Goal: Task Accomplishment & Management: Complete application form

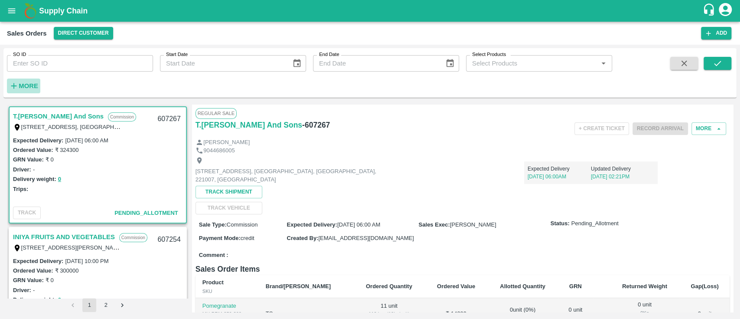
click at [14, 84] on icon "button" at bounding box center [14, 86] width 6 height 6
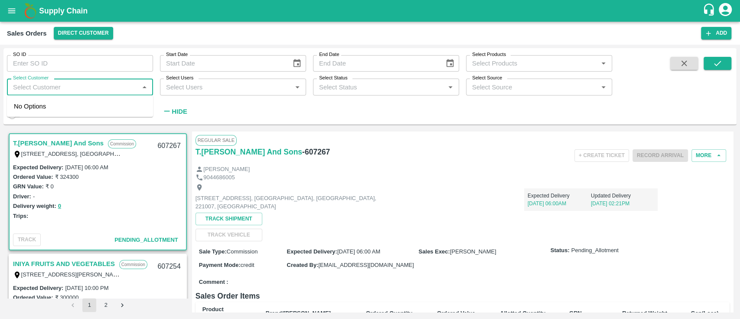
click at [14, 84] on input "Select Customer" at bounding box center [73, 86] width 127 height 11
type input "iniya"
click at [47, 103] on div "INIYA FRUITS AND VEGETABLES" at bounding box center [80, 110] width 146 height 23
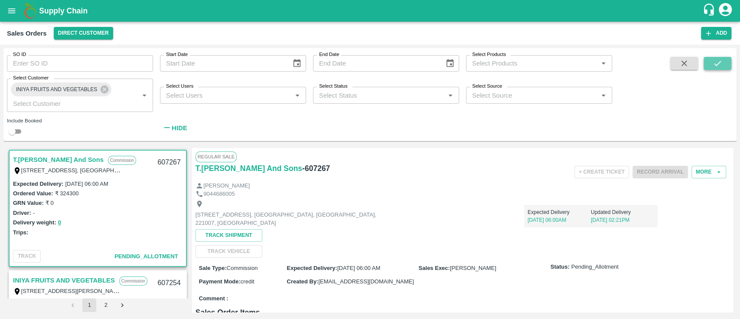
click at [709, 61] on button "submit" at bounding box center [717, 63] width 28 height 13
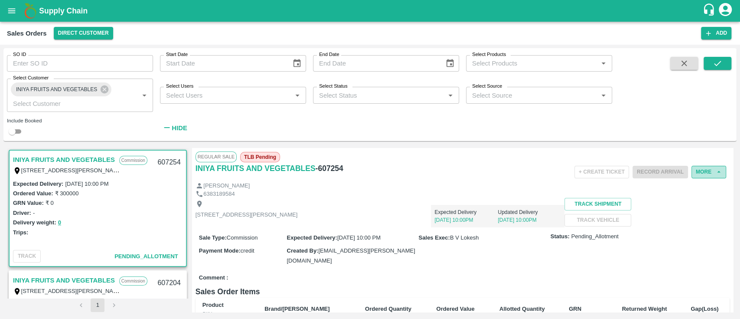
click at [711, 168] on button "More" at bounding box center [708, 172] width 35 height 13
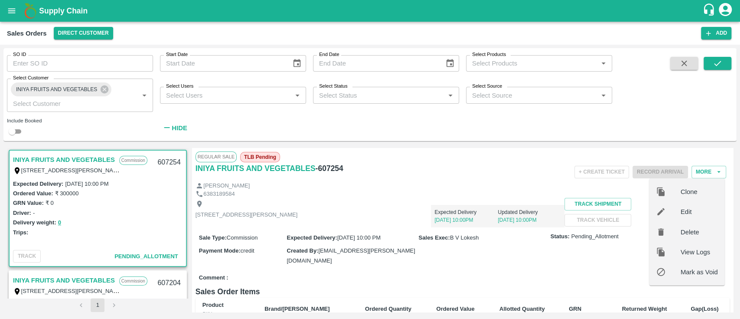
click at [472, 171] on div "+ Create Ticket Record Arrival More Clone Edit Delete View Logs Mark as Void" at bounding box center [552, 172] width 356 height 20
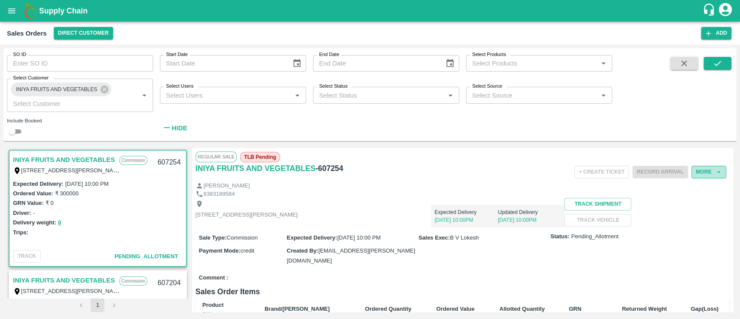
click at [705, 168] on button "More" at bounding box center [708, 172] width 35 height 13
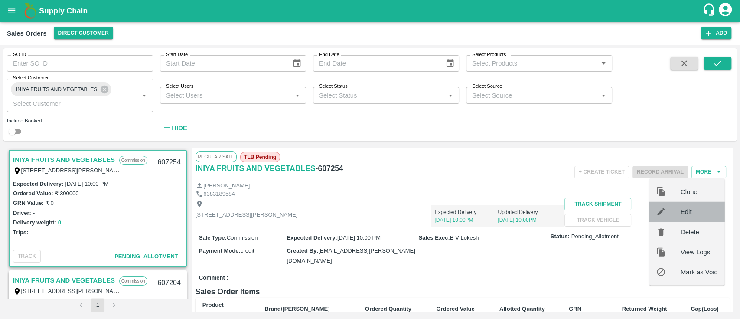
click at [680, 205] on div "Edit" at bounding box center [686, 212] width 75 height 20
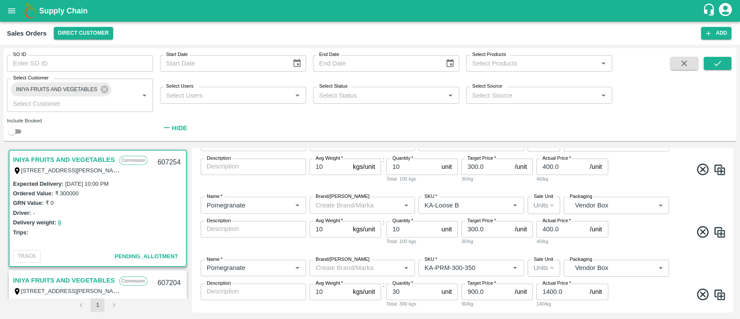
scroll to position [843, 0]
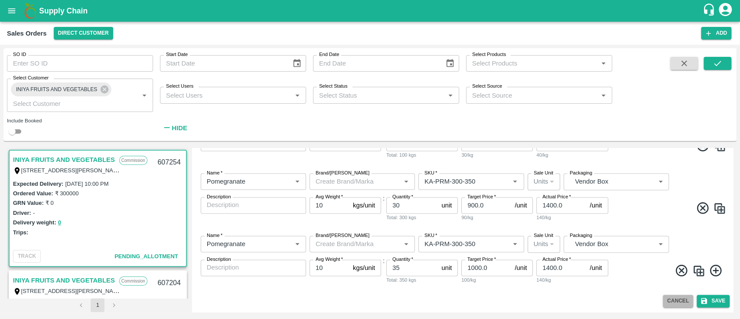
click at [666, 300] on button "Cancel" at bounding box center [678, 300] width 30 height 13
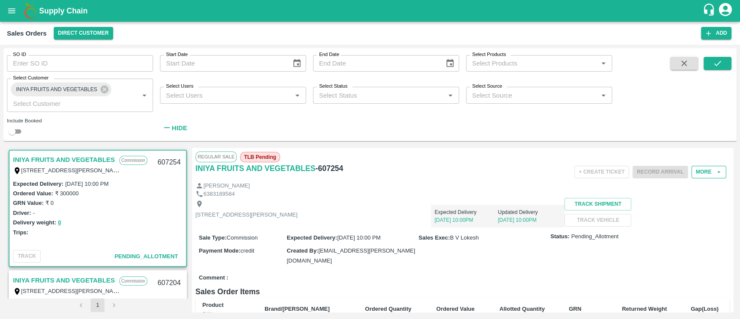
click at [703, 168] on button "More" at bounding box center [708, 172] width 35 height 13
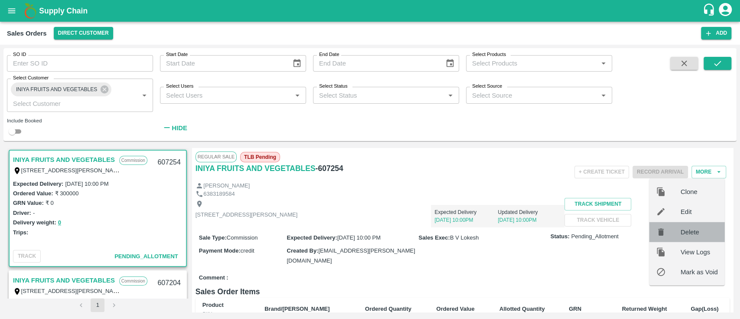
click at [695, 227] on span "Delete" at bounding box center [698, 232] width 37 height 10
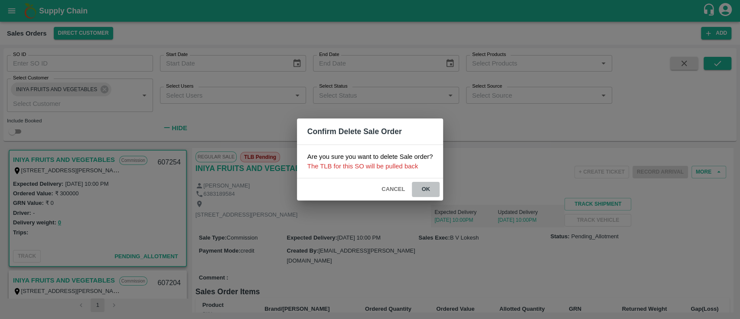
click at [426, 186] on button "ok" at bounding box center [426, 189] width 28 height 15
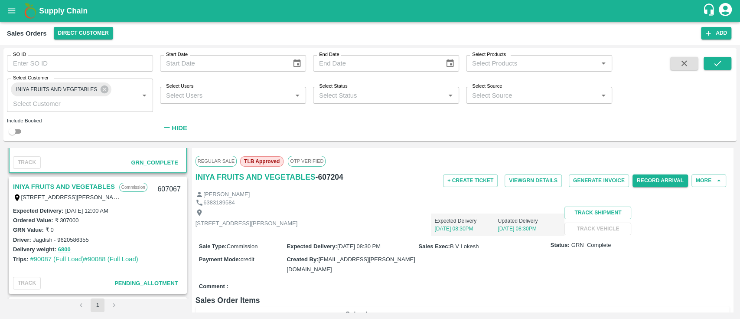
scroll to position [94, 0]
click at [77, 185] on link "INIYA FRUITS AND VEGETABLES" at bounding box center [64, 185] width 102 height 11
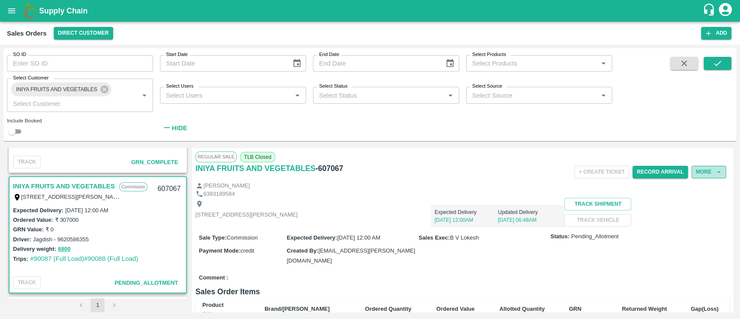
click at [702, 169] on button "More" at bounding box center [708, 172] width 35 height 13
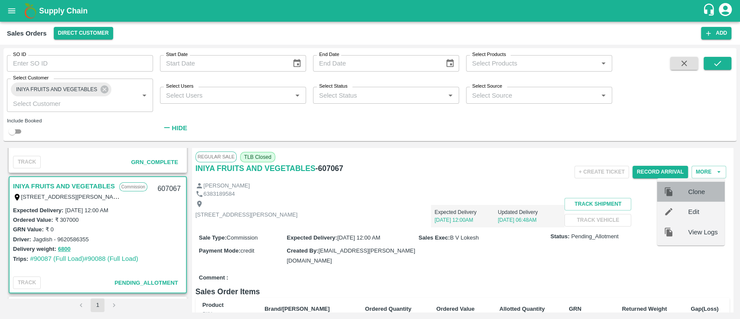
click at [695, 196] on span "Clone" at bounding box center [702, 192] width 29 height 10
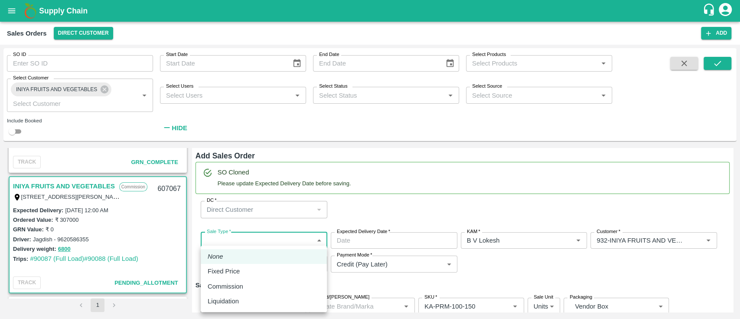
click at [253, 241] on body "Supply Chain Sales Orders Direct Customer Add SO ID SO ID Start Date Start Date…" at bounding box center [370, 159] width 740 height 319
click at [228, 290] on p "Commission" at bounding box center [226, 286] width 36 height 10
type input "2"
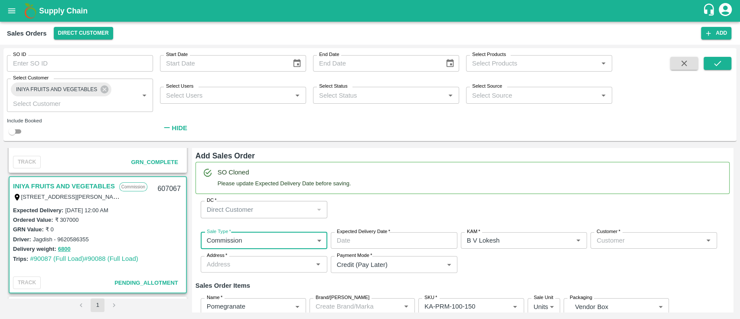
click at [374, 239] on input "Expected Delivery Date   *" at bounding box center [391, 240] width 120 height 16
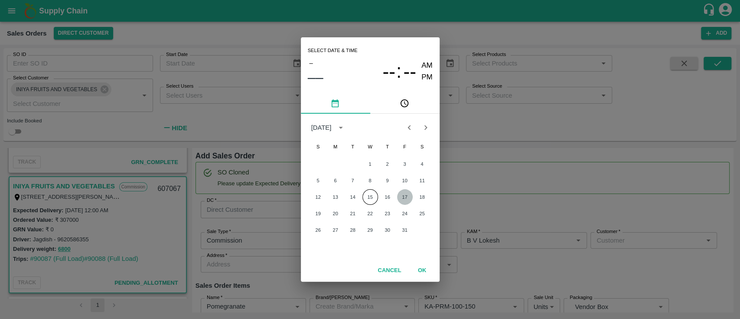
click at [407, 194] on button "17" at bounding box center [405, 197] width 16 height 16
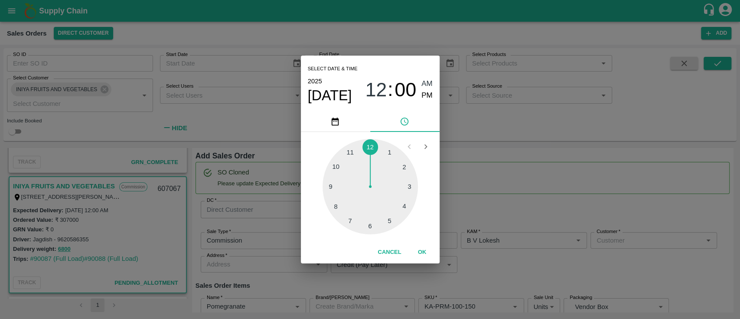
click at [338, 164] on div at bounding box center [369, 186] width 95 height 95
type input "[DATE] 10:00 AM"
click at [420, 254] on button "OK" at bounding box center [422, 251] width 28 height 15
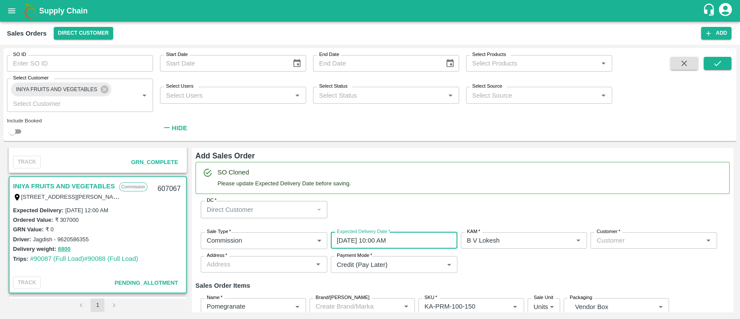
click at [610, 247] on div "Customer   *" at bounding box center [653, 240] width 127 height 16
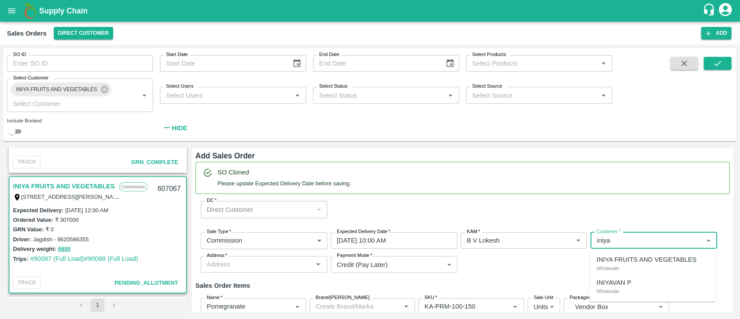
click at [624, 269] on div "INIYA FRUITS AND VEGETABLES Wholesale" at bounding box center [652, 263] width 126 height 23
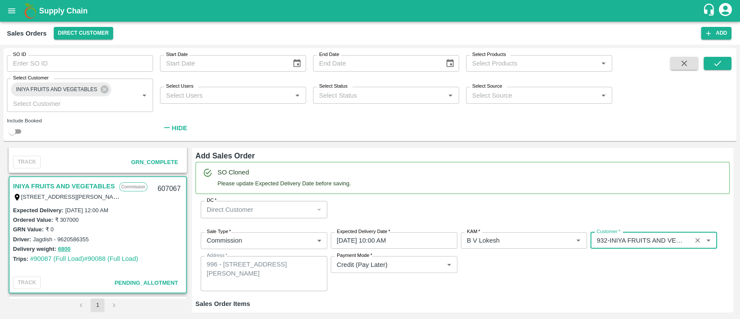
type input "932-INIYA FRUITS AND VEGETABLES"
click at [534, 293] on div "Sale Type   * Commission 2 Sale Type Expected Delivery Date   * [DATE] 10:00 AM…" at bounding box center [462, 261] width 534 height 73
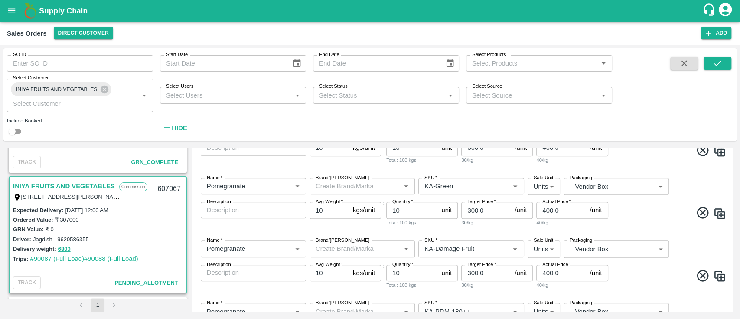
scroll to position [908, 0]
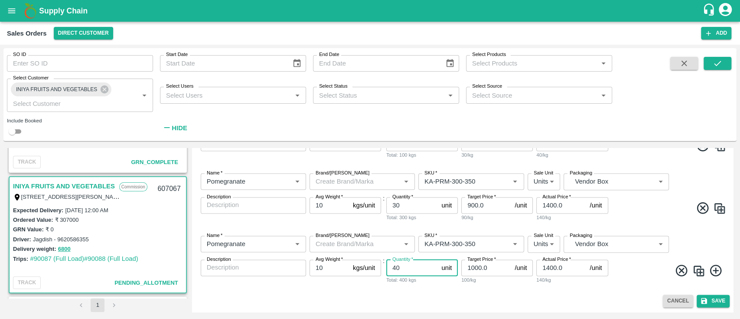
click at [413, 270] on input "40" at bounding box center [412, 267] width 52 height 16
type input "4"
click at [506, 304] on div "Cancel Save" at bounding box center [462, 300] width 534 height 13
click at [715, 304] on button "Save" at bounding box center [712, 300] width 33 height 13
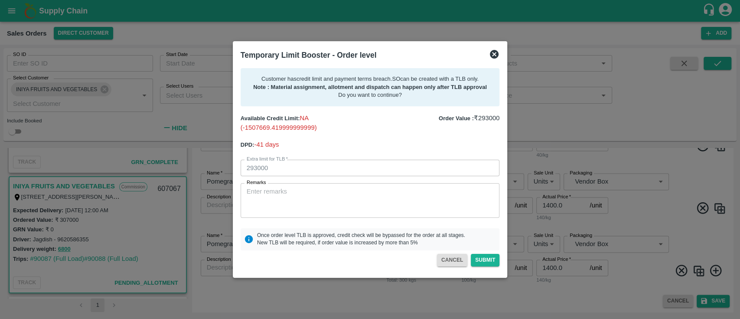
click at [497, 55] on icon at bounding box center [494, 54] width 10 height 10
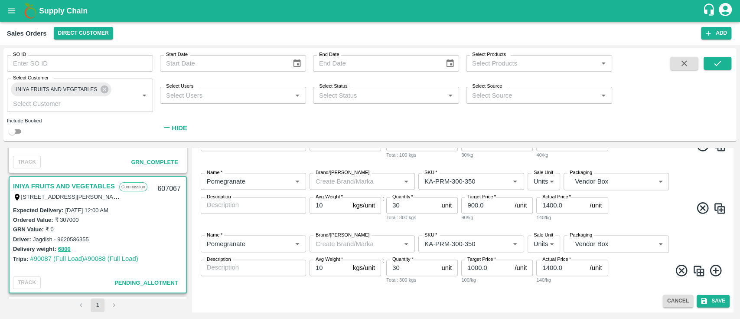
scroll to position [893, 0]
click at [407, 266] on input "30" at bounding box center [412, 267] width 52 height 16
type input "35"
click at [703, 302] on icon "submit" at bounding box center [704, 300] width 6 height 6
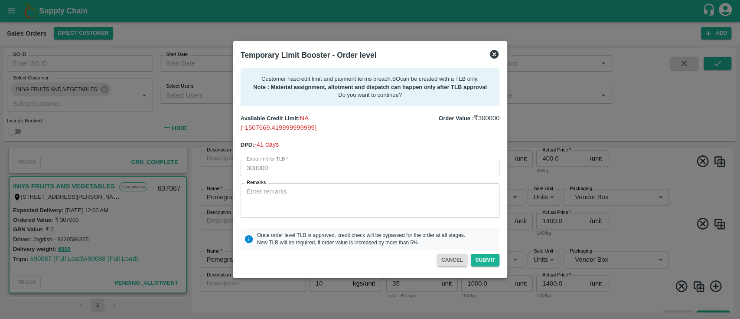
scroll to position [908, 0]
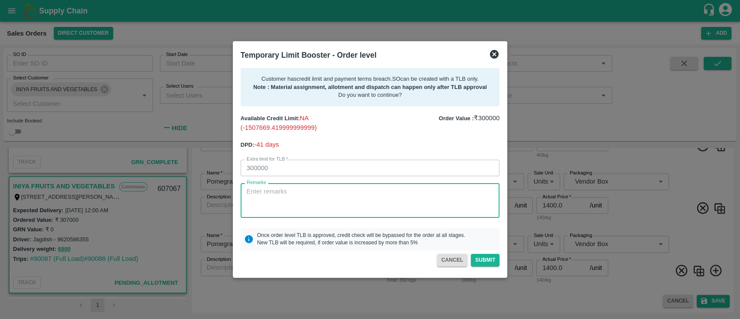
click at [277, 191] on textarea "Remarks" at bounding box center [370, 200] width 247 height 27
click at [270, 199] on textarea "For creation of SO, last payment 5.4L of payment received on [DATE] and next pa…" at bounding box center [370, 200] width 247 height 27
click at [351, 205] on textarea "For creation of SO, last payment 5.4L of payment received on [DATE] and next pa…" at bounding box center [370, 200] width 247 height 27
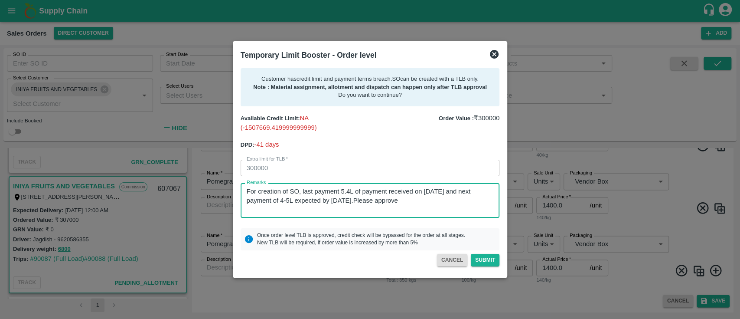
click at [366, 202] on textarea "For creation of SO, last payment 5.4L of payment received on [DATE] and next pa…" at bounding box center [370, 200] width 247 height 27
click at [436, 196] on textarea "For creation of SO, last payment 5.4L of payment received on [DATE] and next pa…" at bounding box center [370, 200] width 247 height 27
type textarea "For creation of SO, last payment 5.4L of payment received on [DATE] and next pa…"
click at [499, 259] on button "Submit" at bounding box center [485, 260] width 29 height 13
